Goal: Task Accomplishment & Management: Complete application form

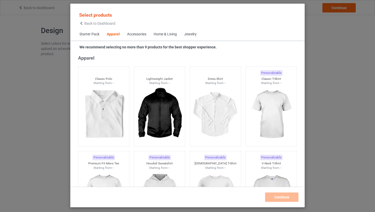
click at [92, 35] on span "Starter Pack" at bounding box center [89, 34] width 27 height 13
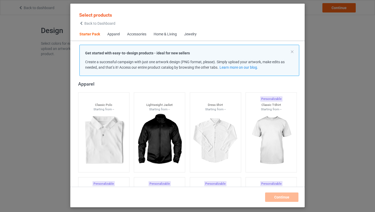
scroll to position [7, 0]
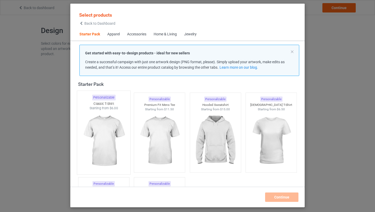
click at [103, 135] on img at bounding box center [103, 141] width 49 height 61
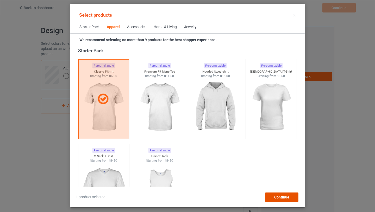
click at [281, 197] on span "Continue" at bounding box center [281, 197] width 15 height 4
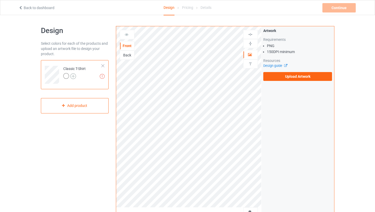
click at [73, 76] on img at bounding box center [73, 76] width 6 height 6
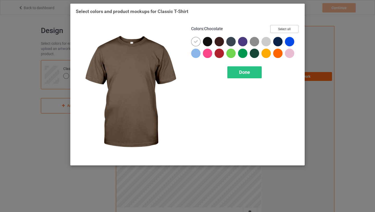
click at [286, 31] on button "Select all" at bounding box center [284, 29] width 28 height 8
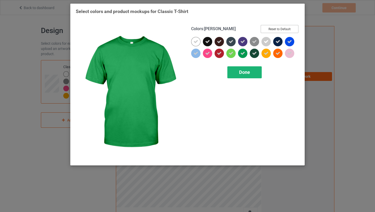
click at [252, 69] on div "Done" at bounding box center [244, 72] width 34 height 12
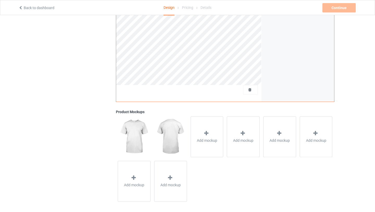
scroll to position [124, 0]
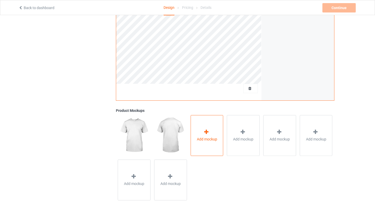
click at [202, 141] on span "Add mockup" at bounding box center [207, 139] width 20 height 5
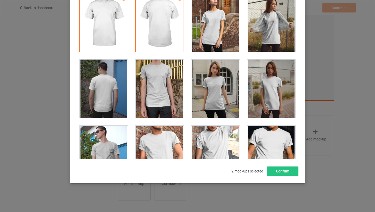
scroll to position [7442, 0]
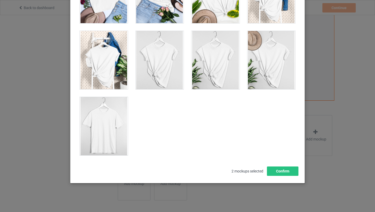
click at [110, 110] on div at bounding box center [104, 126] width 48 height 58
click at [277, 171] on button "Confirm" at bounding box center [283, 171] width 32 height 9
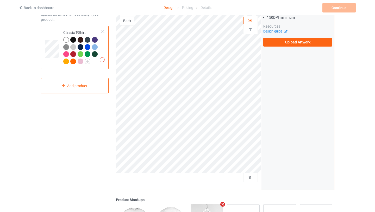
scroll to position [0, 0]
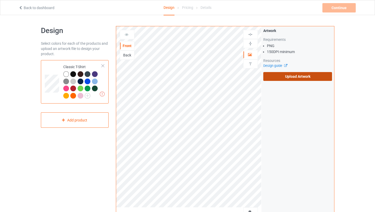
click at [287, 79] on label "Upload Artwork" at bounding box center [297, 76] width 69 height 9
click at [0, 0] on input "Upload Artwork" at bounding box center [0, 0] width 0 height 0
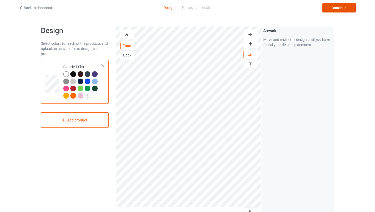
click at [341, 7] on div "Continue" at bounding box center [339, 7] width 33 height 9
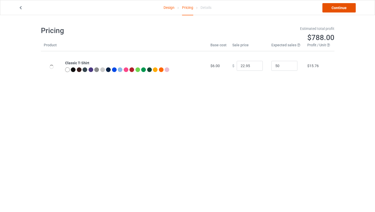
click at [337, 12] on link "Continue" at bounding box center [339, 7] width 33 height 9
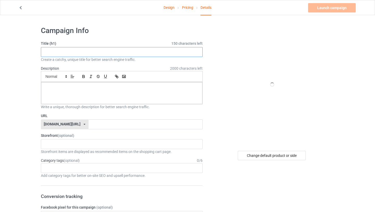
click at [114, 54] on input "text" at bounding box center [122, 52] width 162 height 10
click at [103, 88] on p at bounding box center [121, 88] width 153 height 5
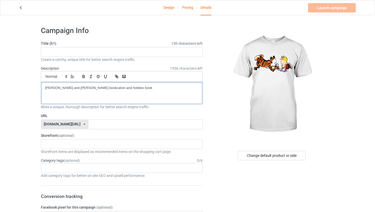
click at [101, 89] on p "[PERSON_NAME] and [PERSON_NAME] bookcalvin and hobbes book" at bounding box center [121, 88] width 153 height 5
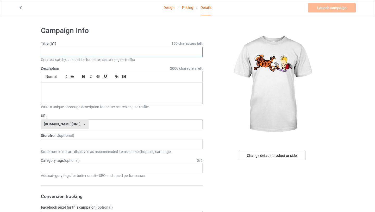
click at [73, 51] on input "text" at bounding box center [122, 52] width 162 height 10
paste input "[PERSON_NAME] and [PERSON_NAME] book"
type input "[PERSON_NAME] and [PERSON_NAME] book"
click at [73, 93] on div at bounding box center [122, 93] width 162 height 22
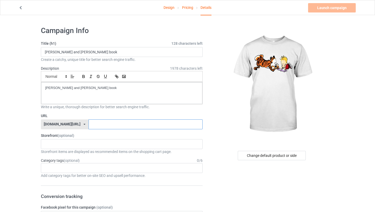
click at [95, 129] on input "text" at bounding box center [146, 125] width 114 height 10
paste input "[PERSON_NAME] and [PERSON_NAME] book"
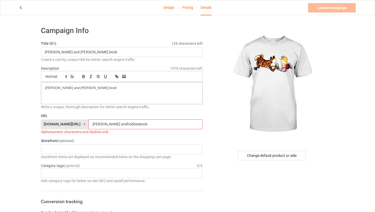
type input "[DEMOGRAPHIC_DATA]"
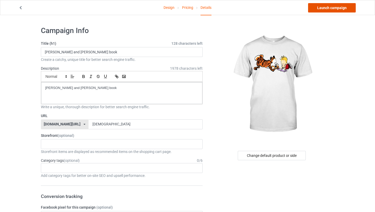
click at [329, 7] on link "Launch campaign" at bounding box center [332, 7] width 48 height 9
